Goal: Information Seeking & Learning: Learn about a topic

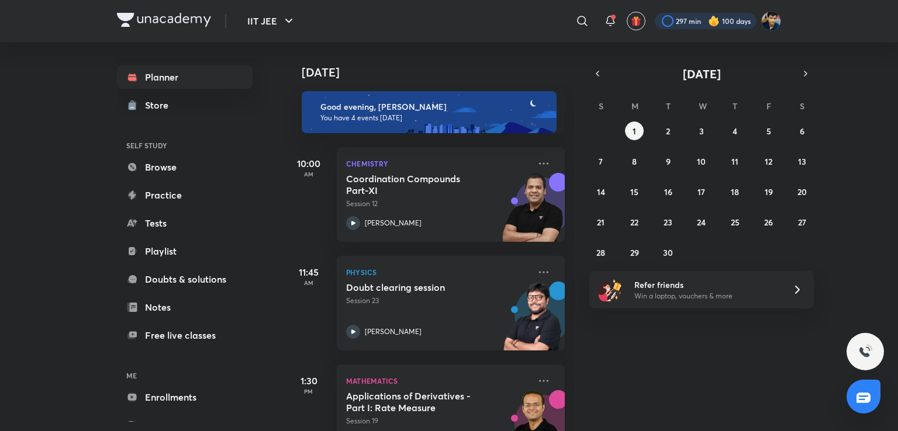
click at [689, 27] on div at bounding box center [706, 21] width 102 height 16
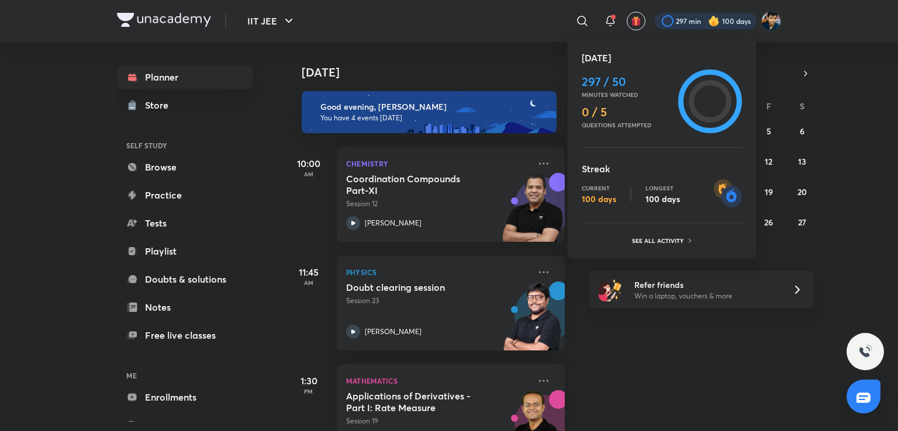
click at [667, 405] on div at bounding box center [449, 215] width 898 height 431
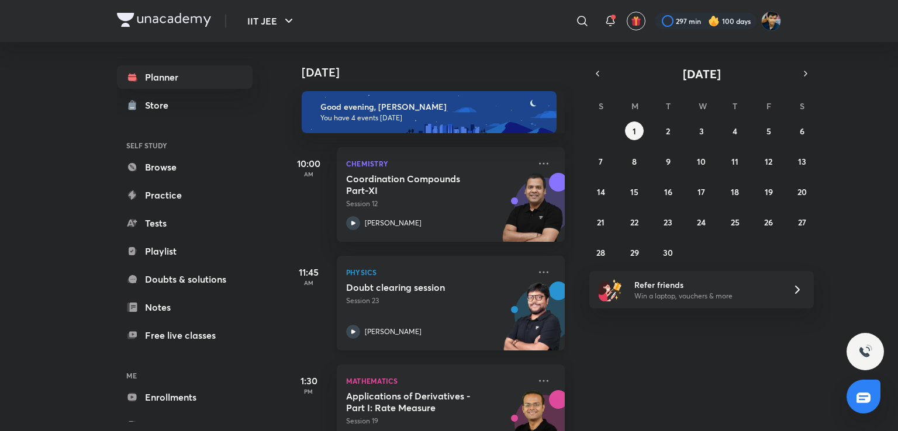
scroll to position [155, 0]
